Goal: Navigation & Orientation: Find specific page/section

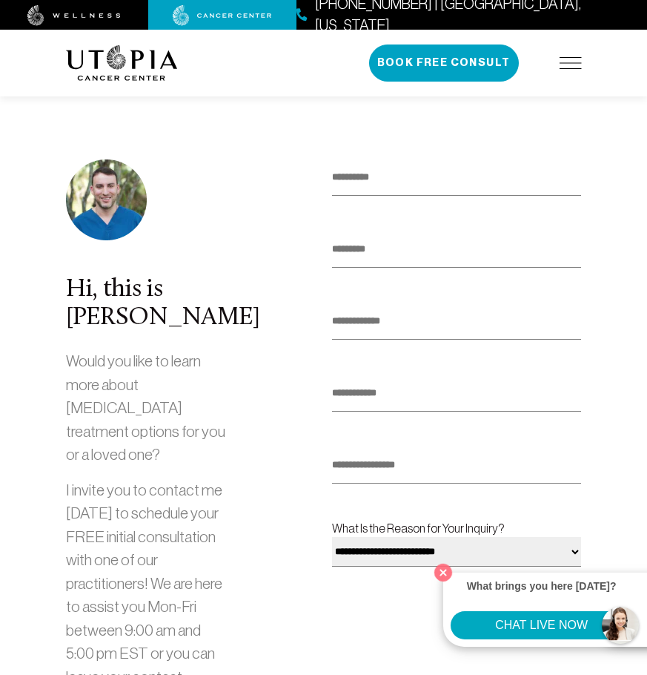
click at [577, 66] on img at bounding box center [571, 63] width 22 height 12
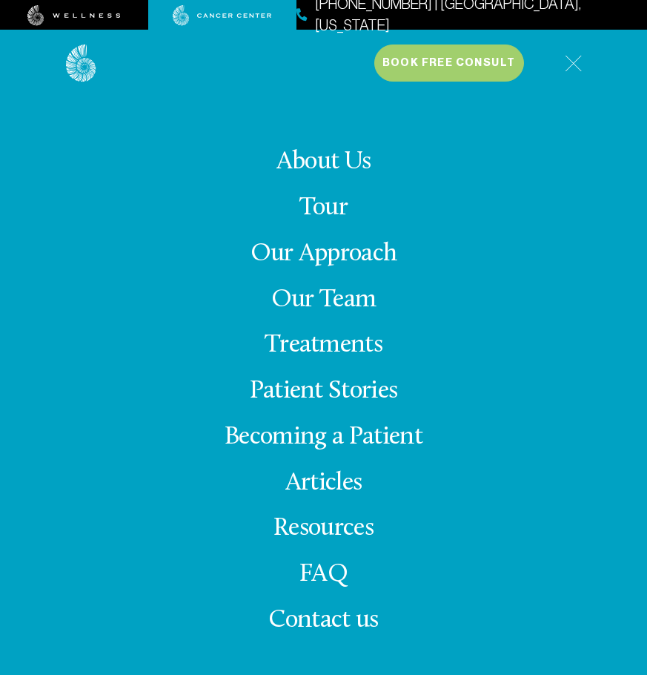
click at [346, 294] on link "Our Team" at bounding box center [323, 300] width 105 height 26
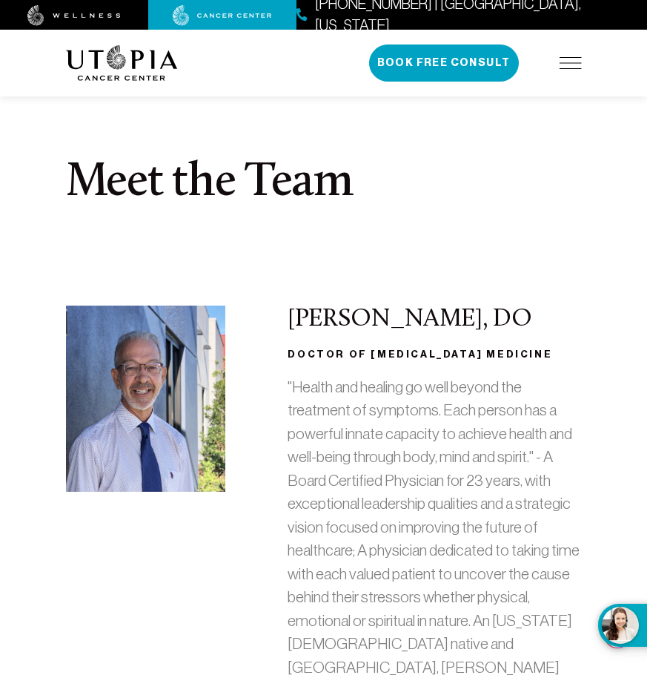
click at [571, 64] on img at bounding box center [571, 63] width 22 height 12
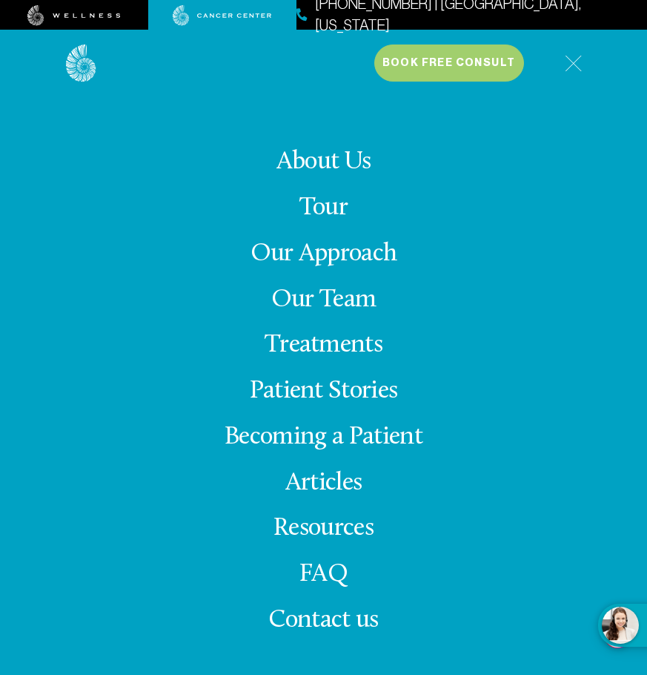
click at [317, 615] on span "Contact us" at bounding box center [323, 620] width 110 height 26
click at [345, 156] on link "About Us" at bounding box center [324, 162] width 95 height 26
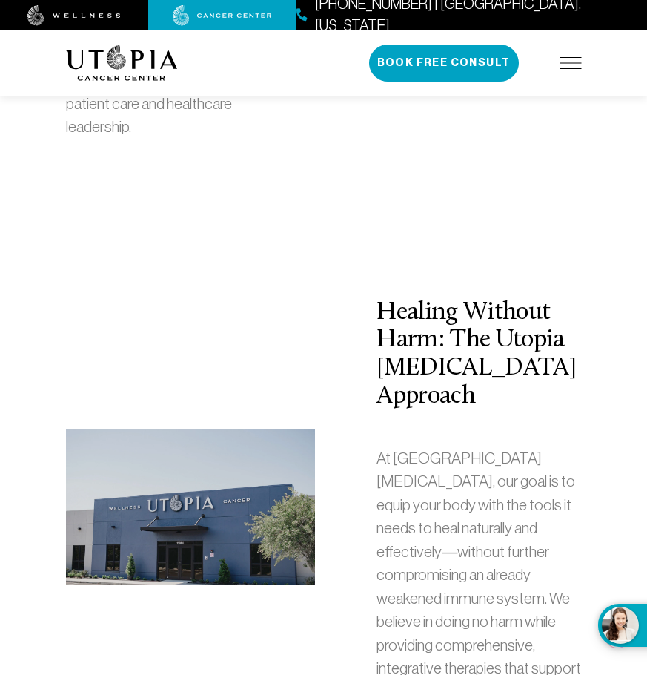
scroll to position [2595, 0]
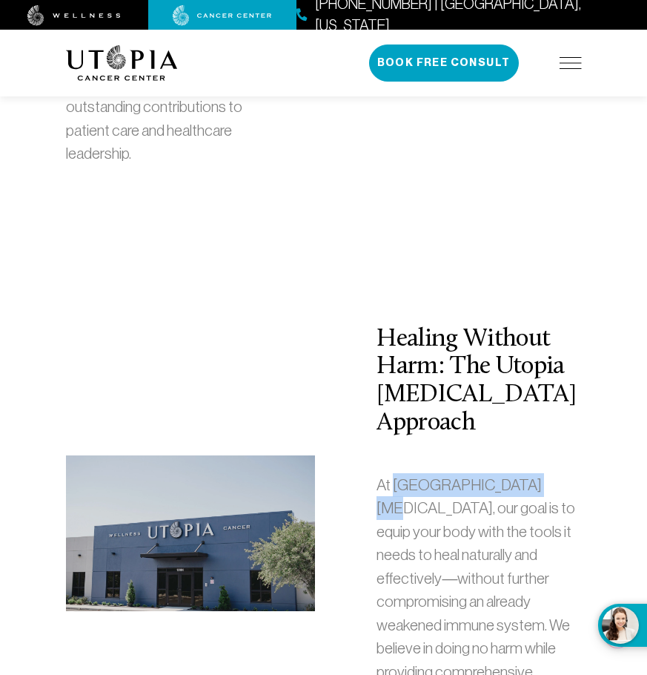
drag, startPoint x: 395, startPoint y: 288, endPoint x: 526, endPoint y: 298, distance: 130.8
click at [526, 473] on p "At [GEOGRAPHIC_DATA][MEDICAL_DATA], our goal is to equip your body with the too…" at bounding box center [479, 601] width 205 height 257
copy p "[GEOGRAPHIC_DATA][MEDICAL_DATA]"
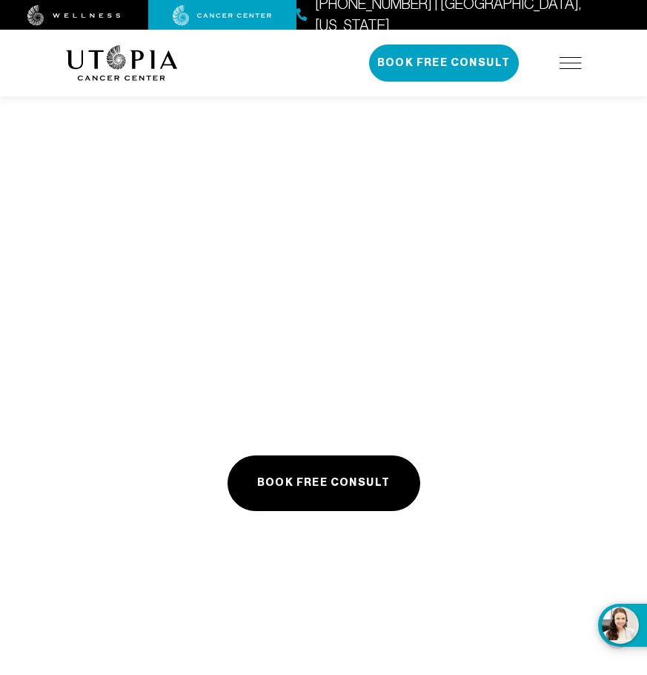
scroll to position [7932, 0]
